Goal: Find specific page/section: Find specific page/section

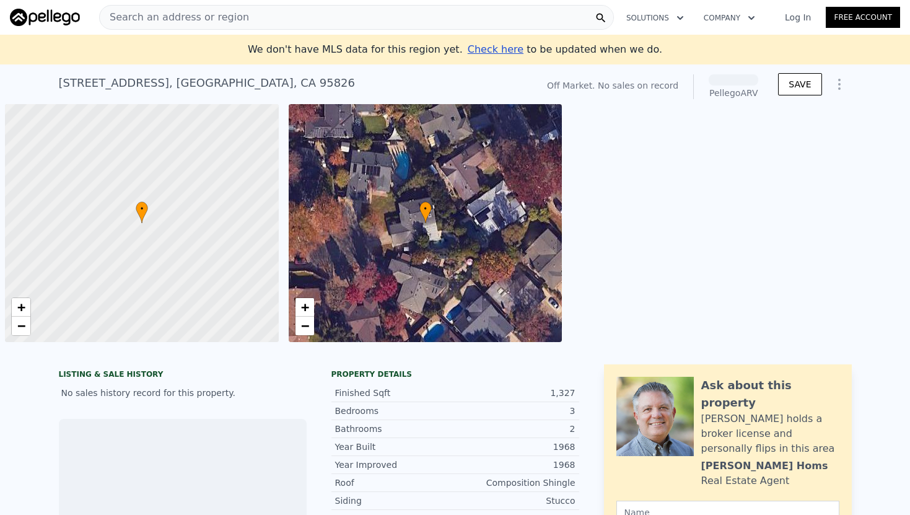
scroll to position [0, 5]
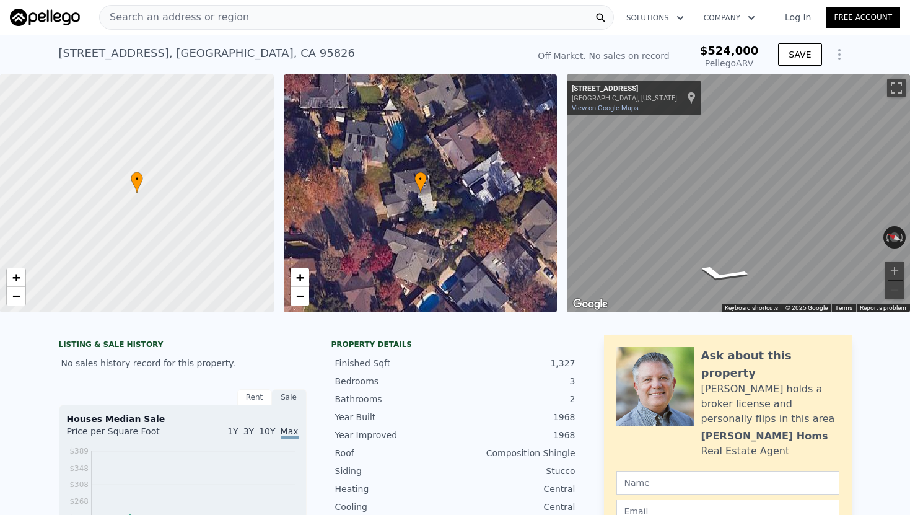
click at [229, 10] on span "Search an address or region" at bounding box center [174, 17] width 149 height 15
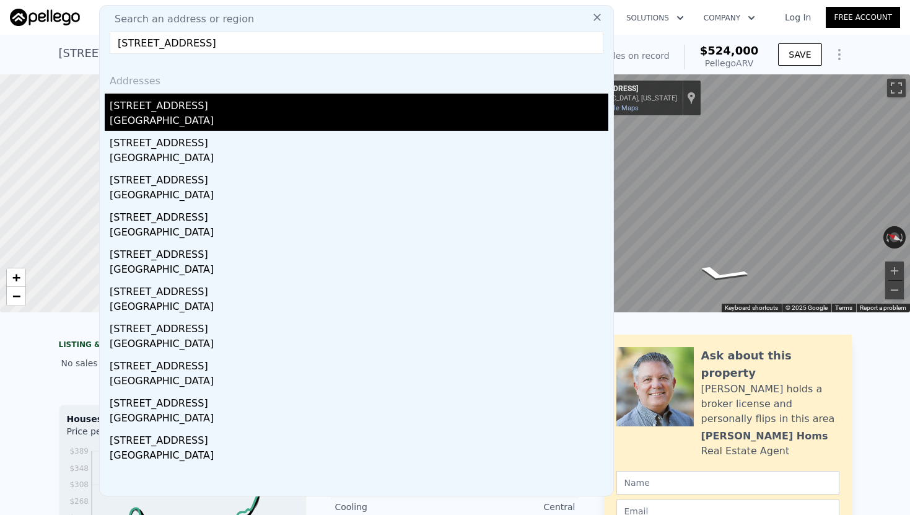
type input "[STREET_ADDRESS]"
click at [224, 113] on div "[GEOGRAPHIC_DATA]" at bounding box center [359, 121] width 499 height 17
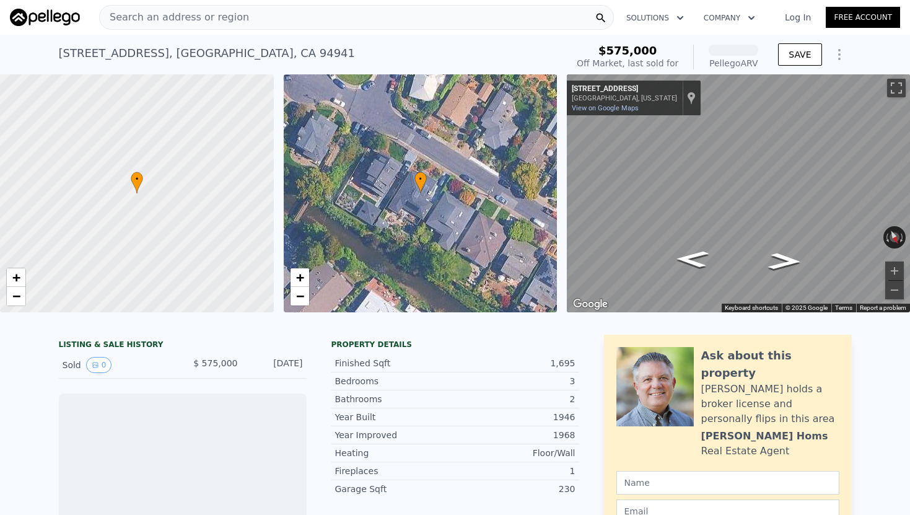
click at [214, 21] on span "Search an address or region" at bounding box center [174, 17] width 149 height 15
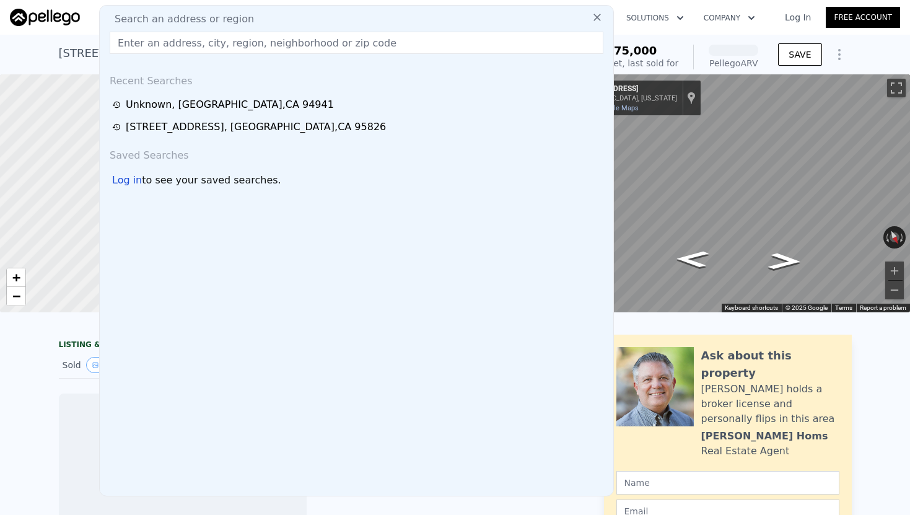
click at [214, 21] on span "Search an address or region" at bounding box center [179, 19] width 149 height 15
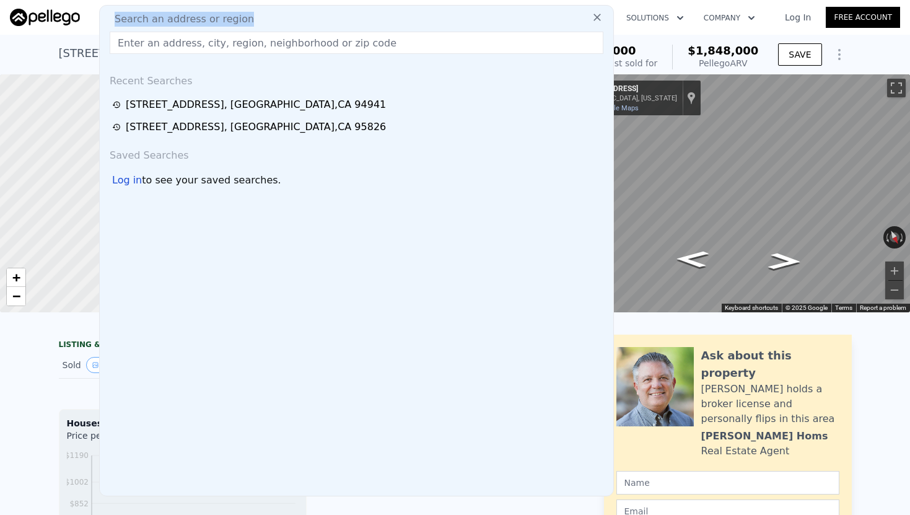
click at [214, 21] on span "Search an address or region" at bounding box center [179, 19] width 149 height 15
click at [186, 46] on input "text" at bounding box center [357, 43] width 494 height 22
paste input "[STREET_ADDRESS]"
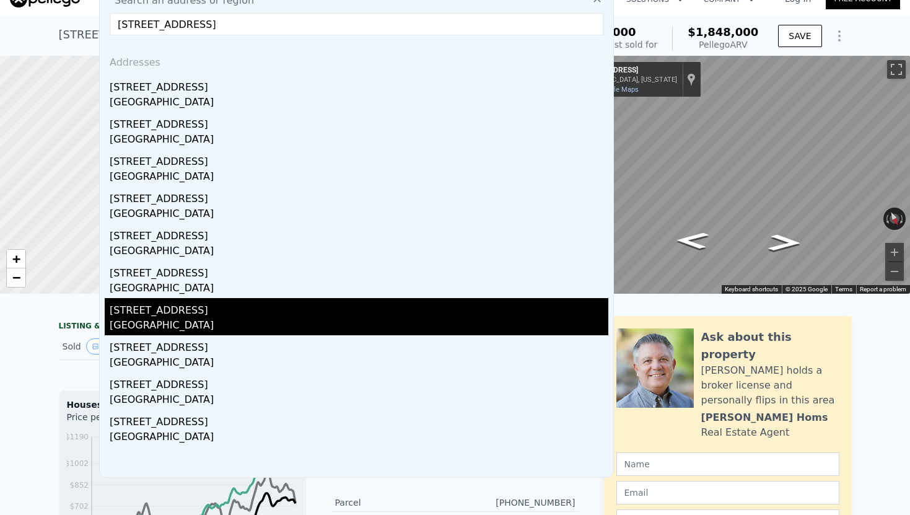
scroll to position [24, 0]
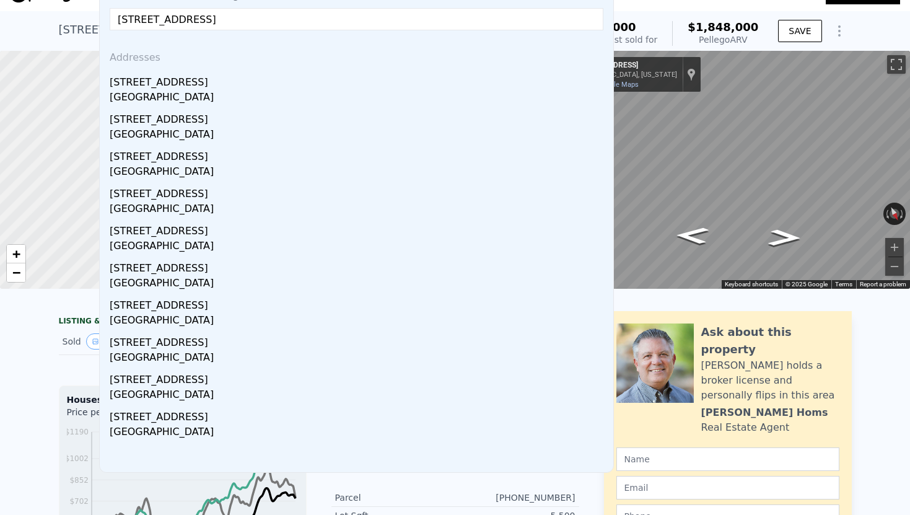
type input "[STREET_ADDRESS]"
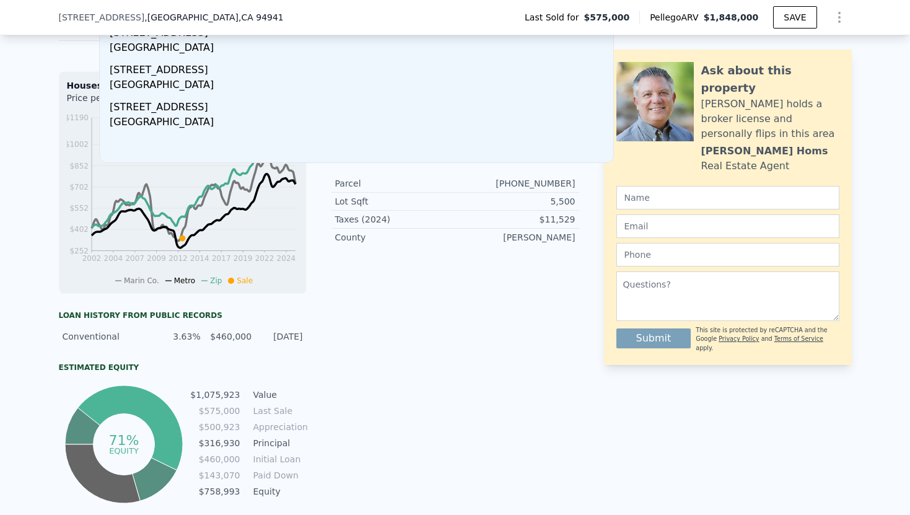
scroll to position [0, 0]
